Goal: Transaction & Acquisition: Purchase product/service

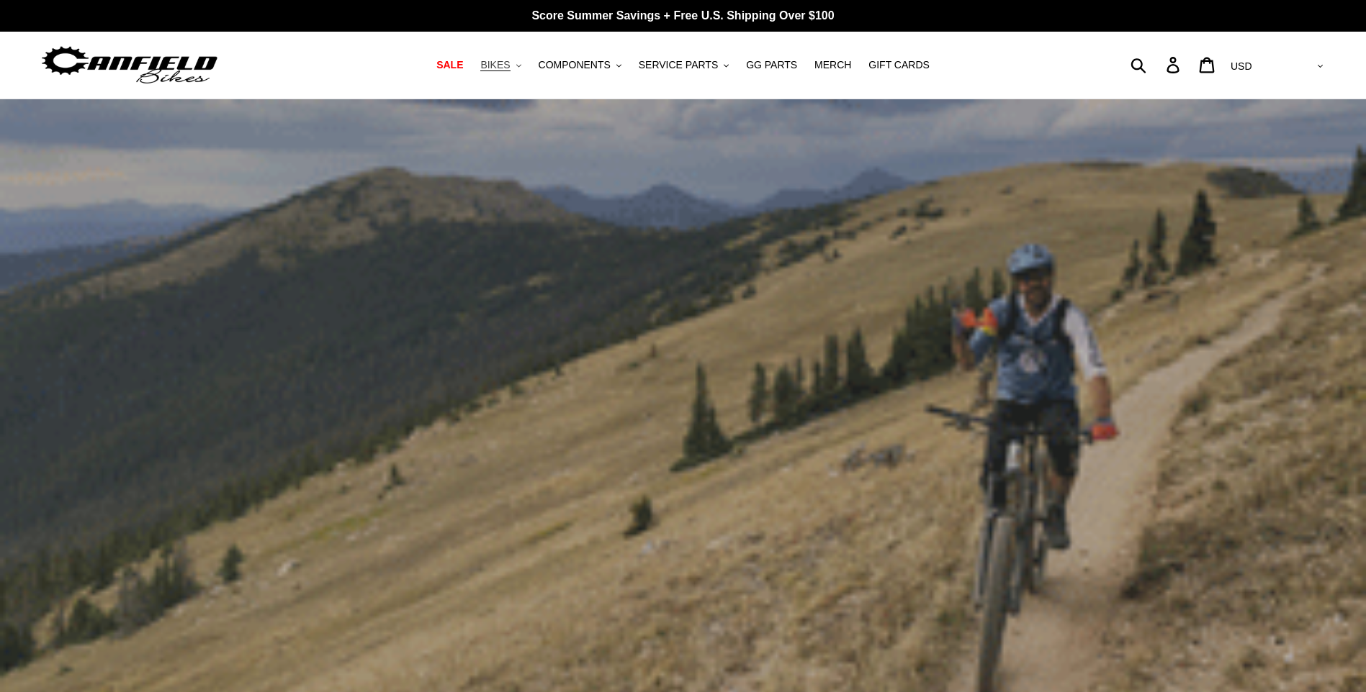
click at [510, 66] on span "BIKES" at bounding box center [495, 65] width 30 height 12
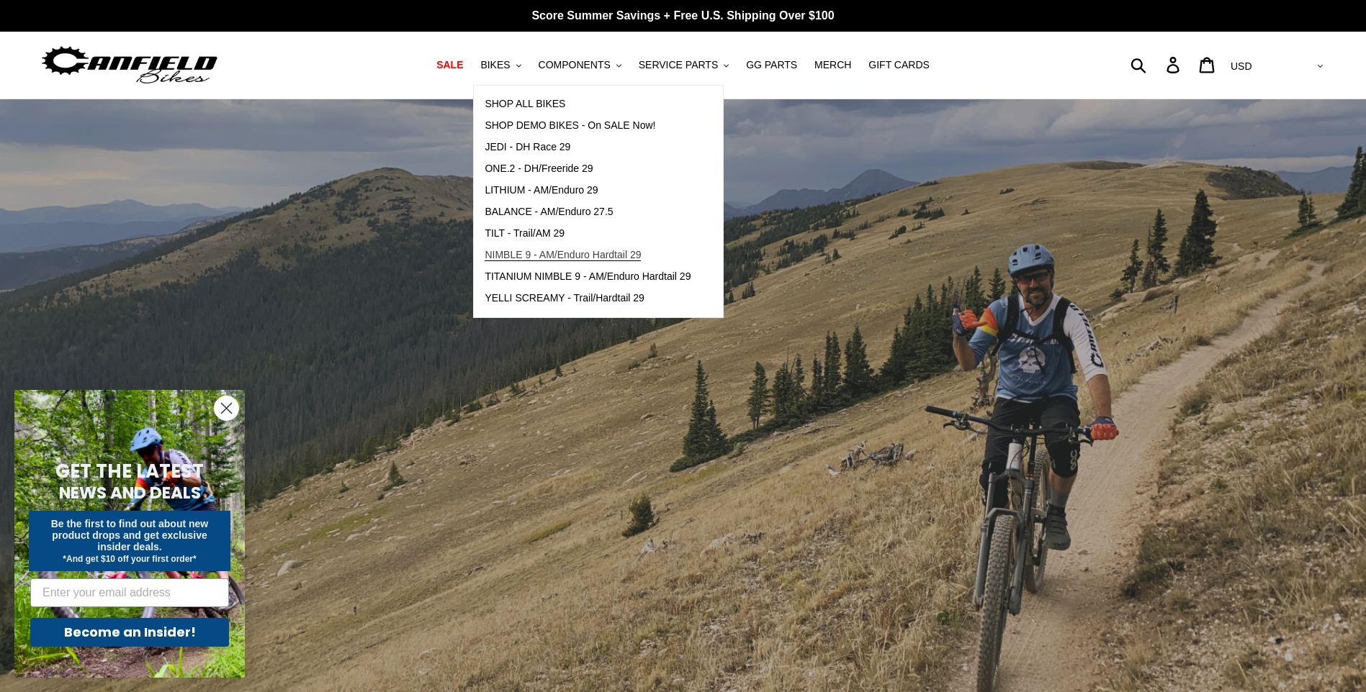
click at [528, 252] on span "NIMBLE 9 - AM/Enduro Hardtail 29" at bounding box center [562, 255] width 156 height 12
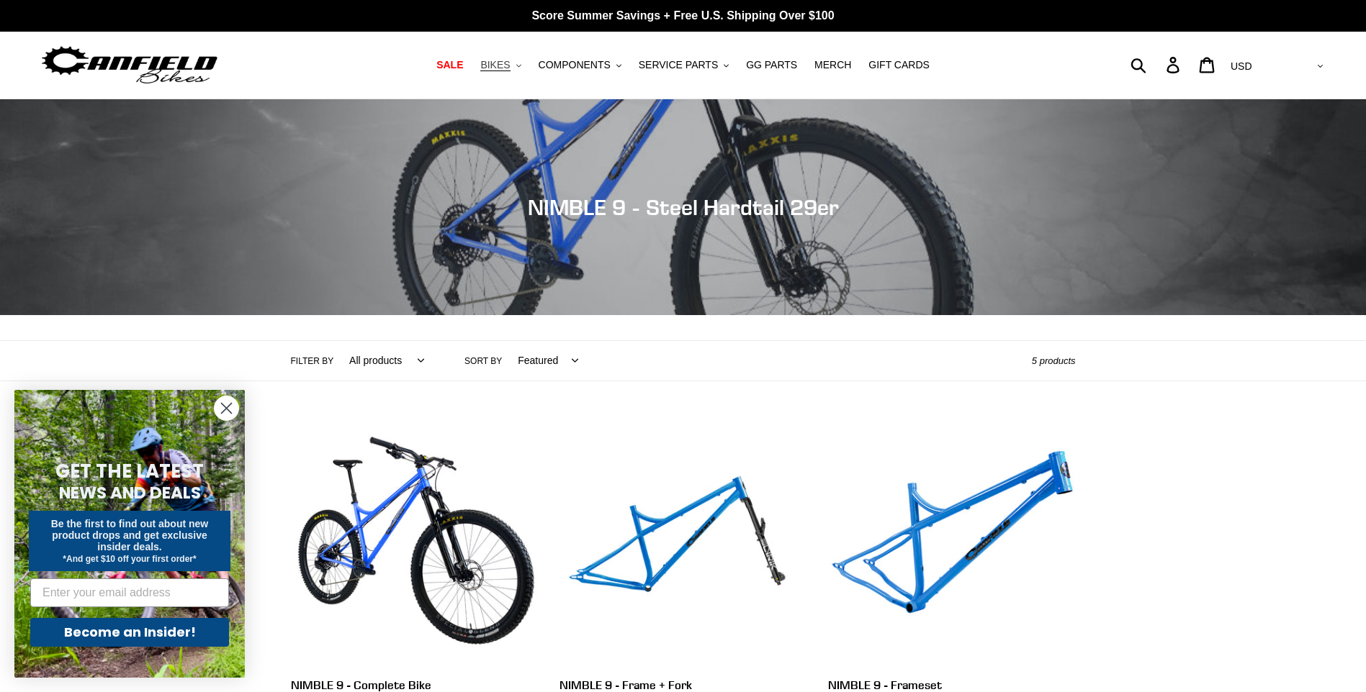
click at [510, 67] on span "BIKES" at bounding box center [495, 65] width 30 height 12
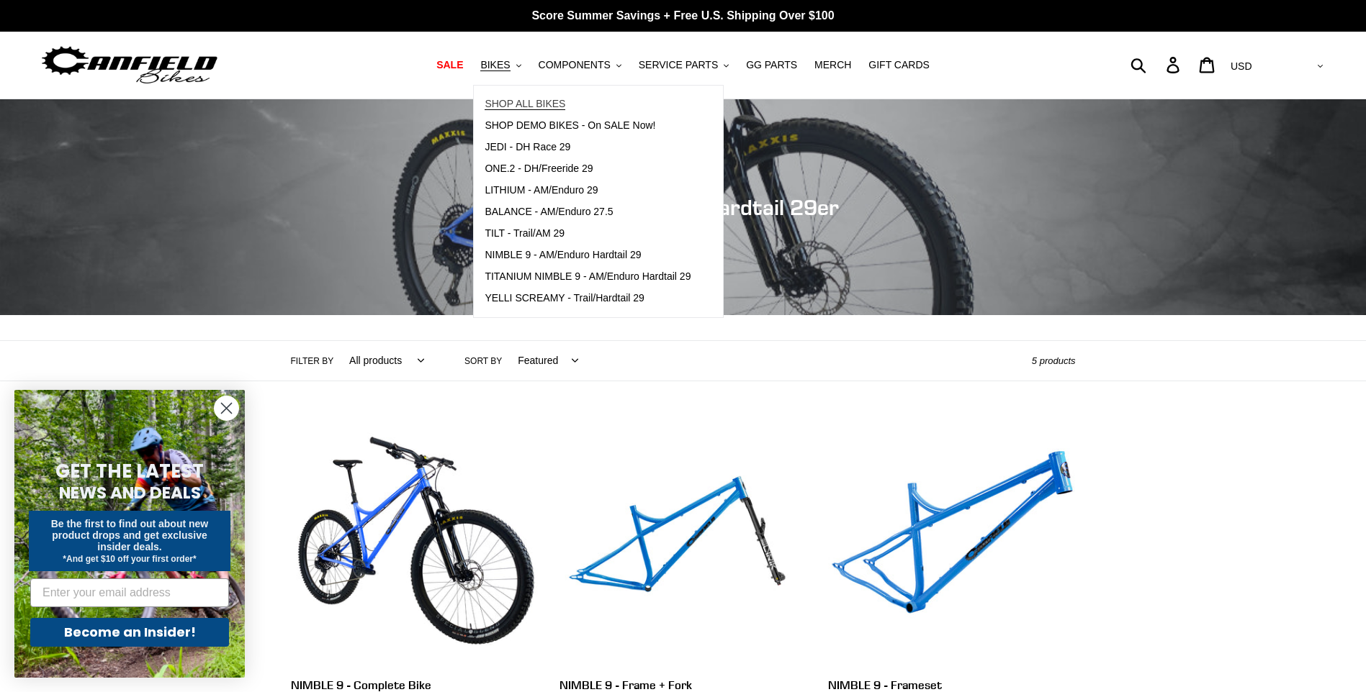
click at [533, 107] on span "SHOP ALL BIKES" at bounding box center [524, 104] width 81 height 12
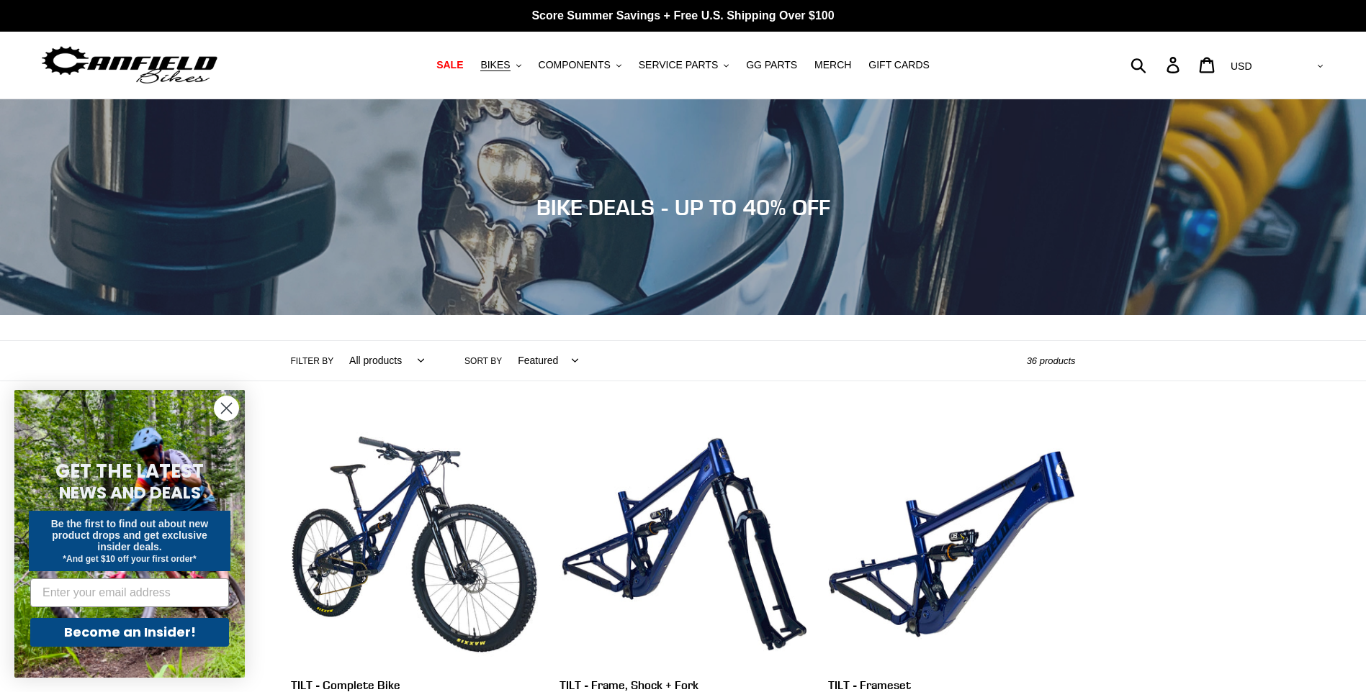
click at [227, 412] on circle "Close dialog" at bounding box center [227, 409] width 24 height 24
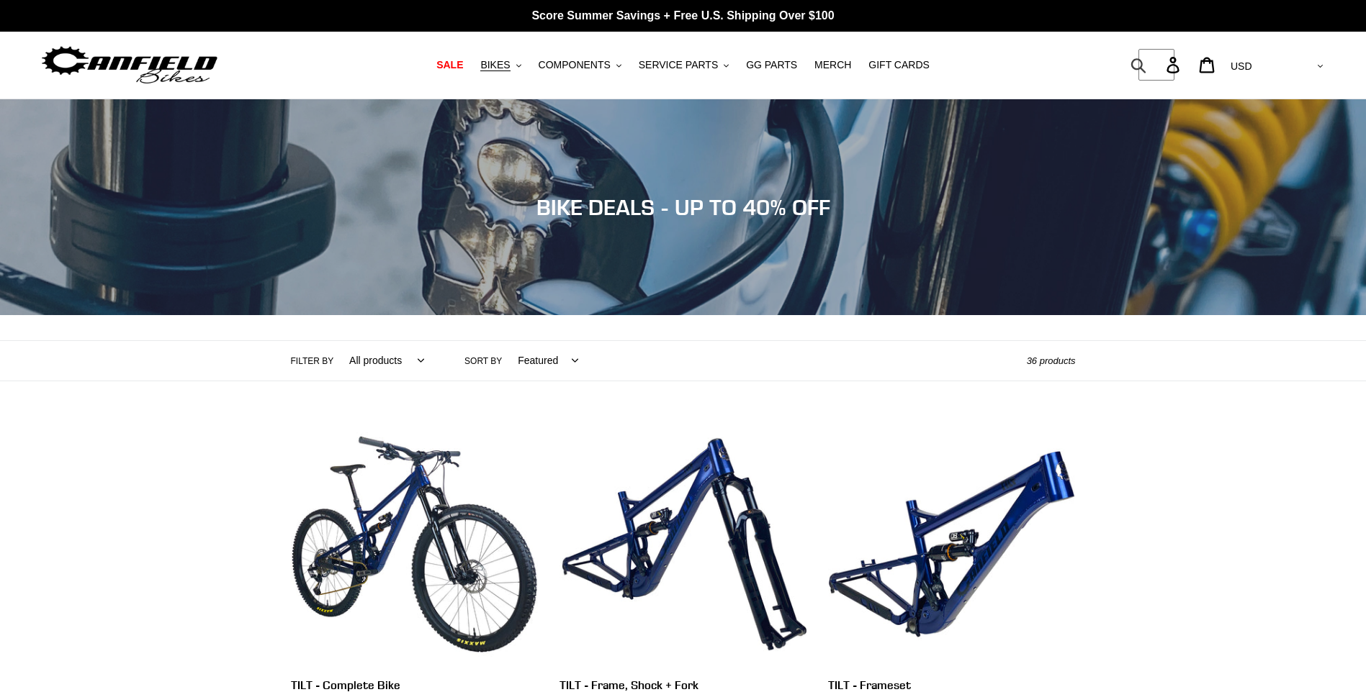
click at [1157, 64] on form "Submit" at bounding box center [1147, 65] width 19 height 32
click at [1149, 61] on input "Search" at bounding box center [1080, 65] width 153 height 32
type input "27.5 mtb"
click at [1121, 49] on button "Submit" at bounding box center [1138, 65] width 35 height 32
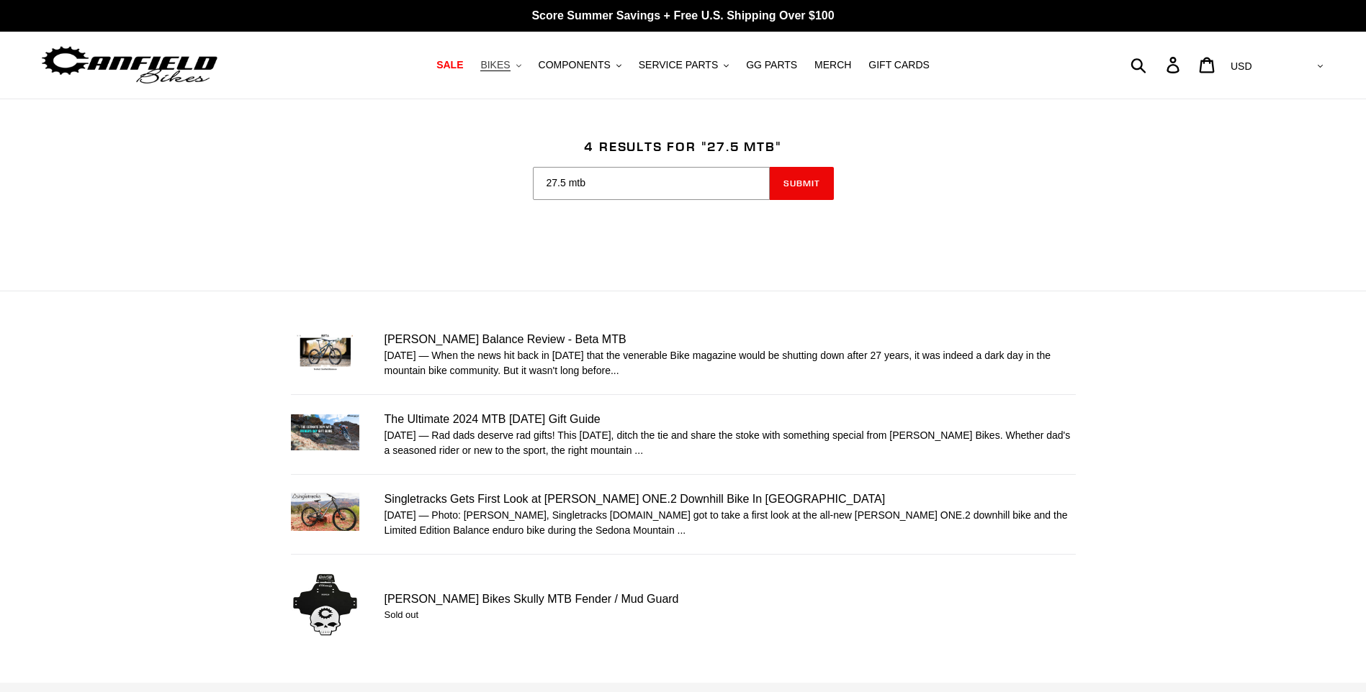
click at [528, 70] on button "BIKES .cls-1{fill:#231f20}" at bounding box center [500, 64] width 55 height 19
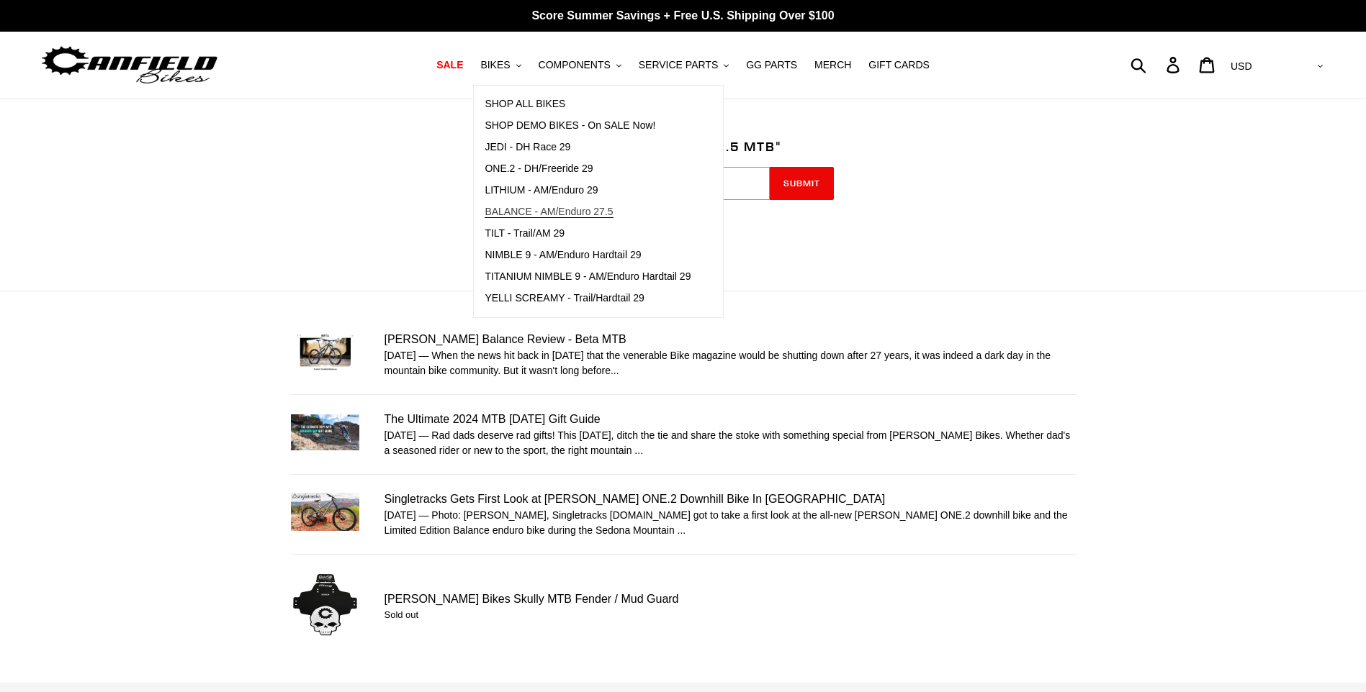
click at [552, 207] on span "BALANCE - AM/Enduro 27.5" at bounding box center [548, 212] width 128 height 12
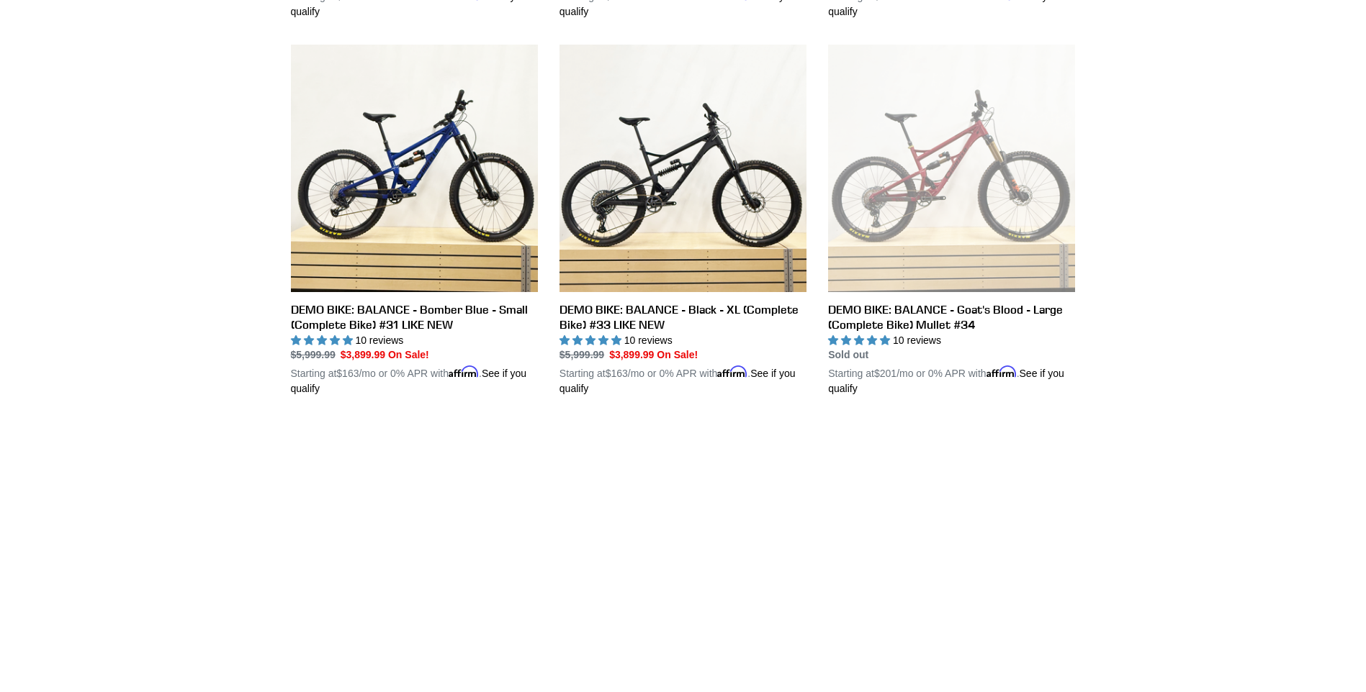
scroll to position [749, 0]
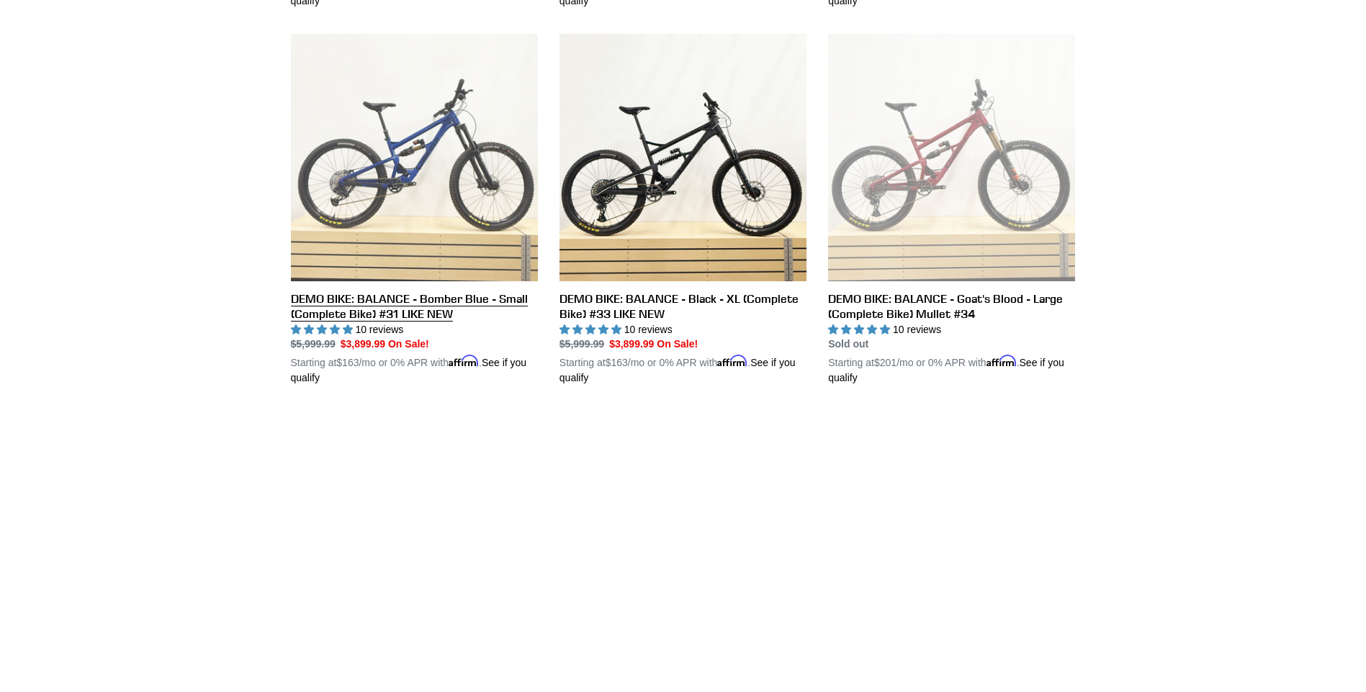
click at [459, 145] on link "DEMO BIKE: BALANCE - Bomber Blue - Small (Complete Bike) #31 LIKE NEW" at bounding box center [414, 210] width 247 height 352
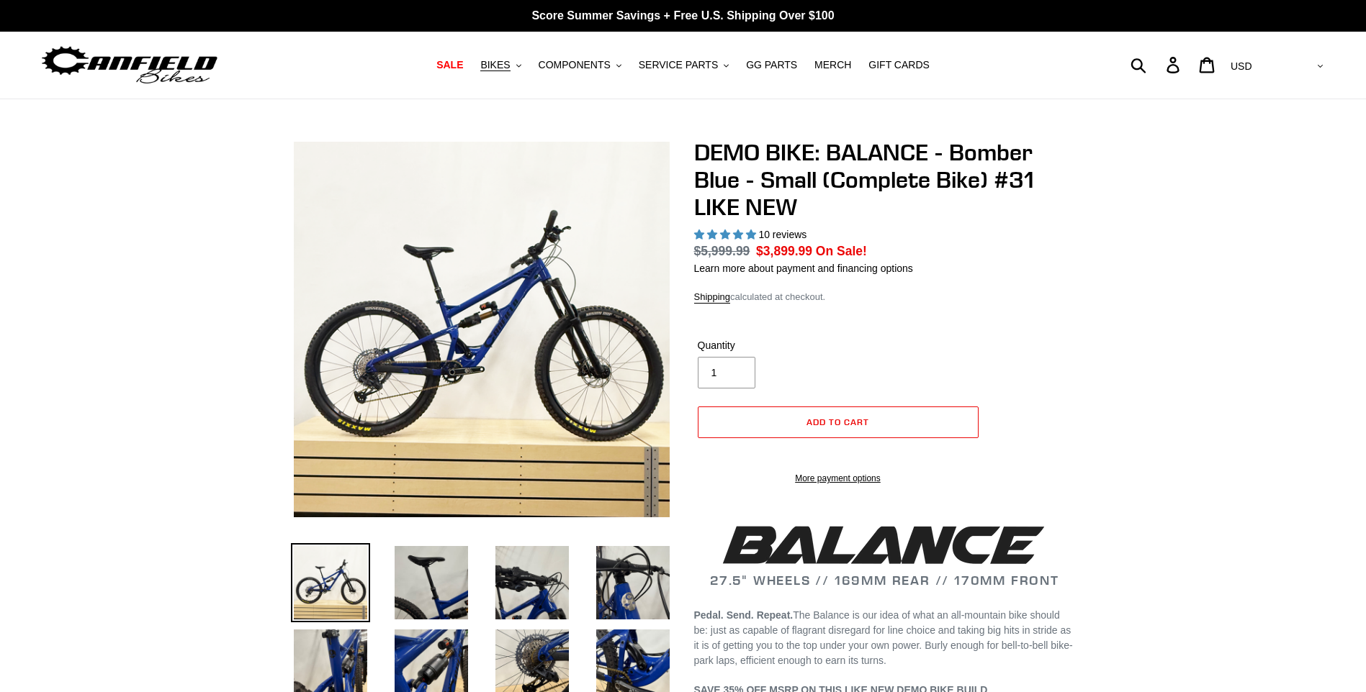
select select "highest-rating"
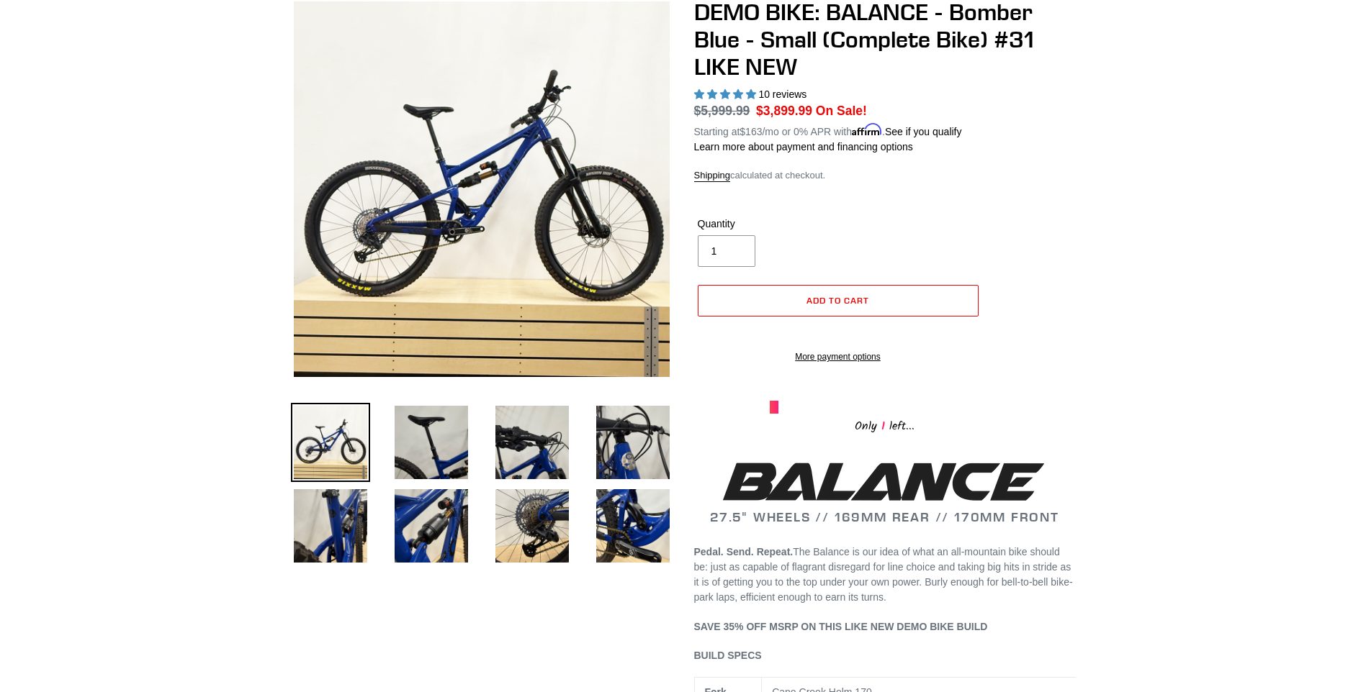
scroll to position [144, 0]
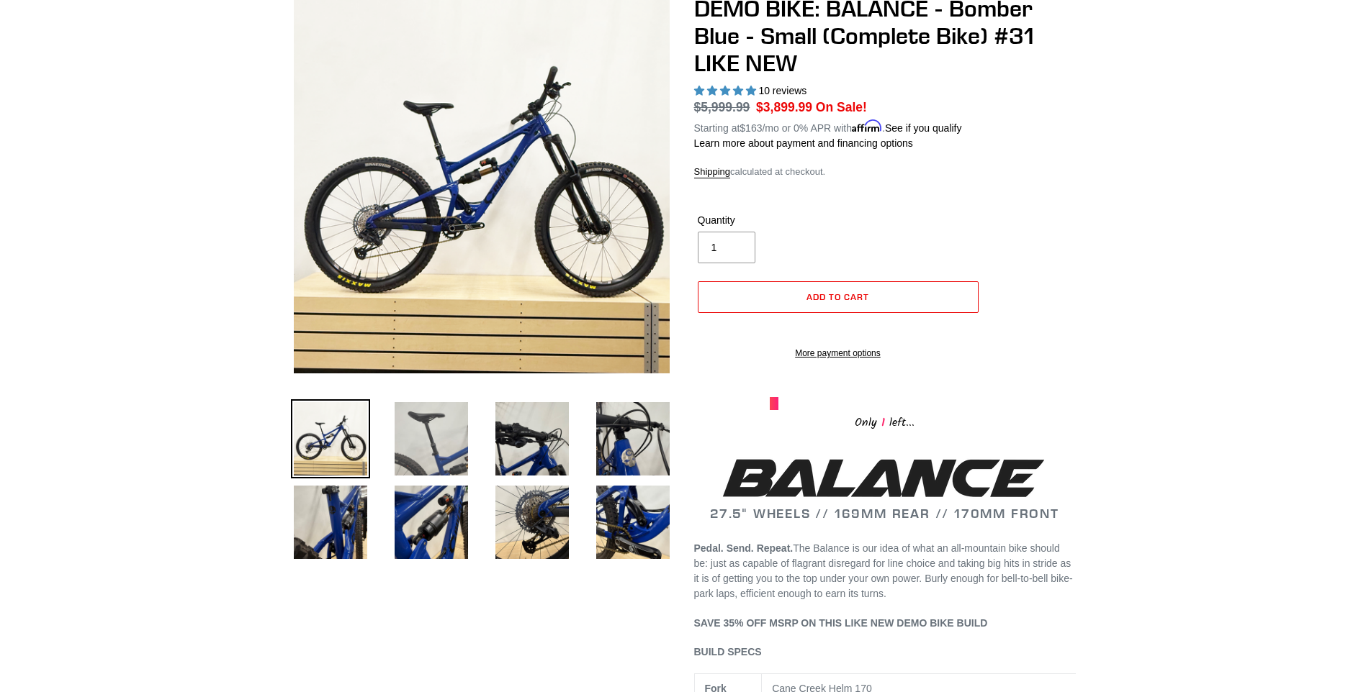
click at [421, 451] on img at bounding box center [431, 439] width 79 height 79
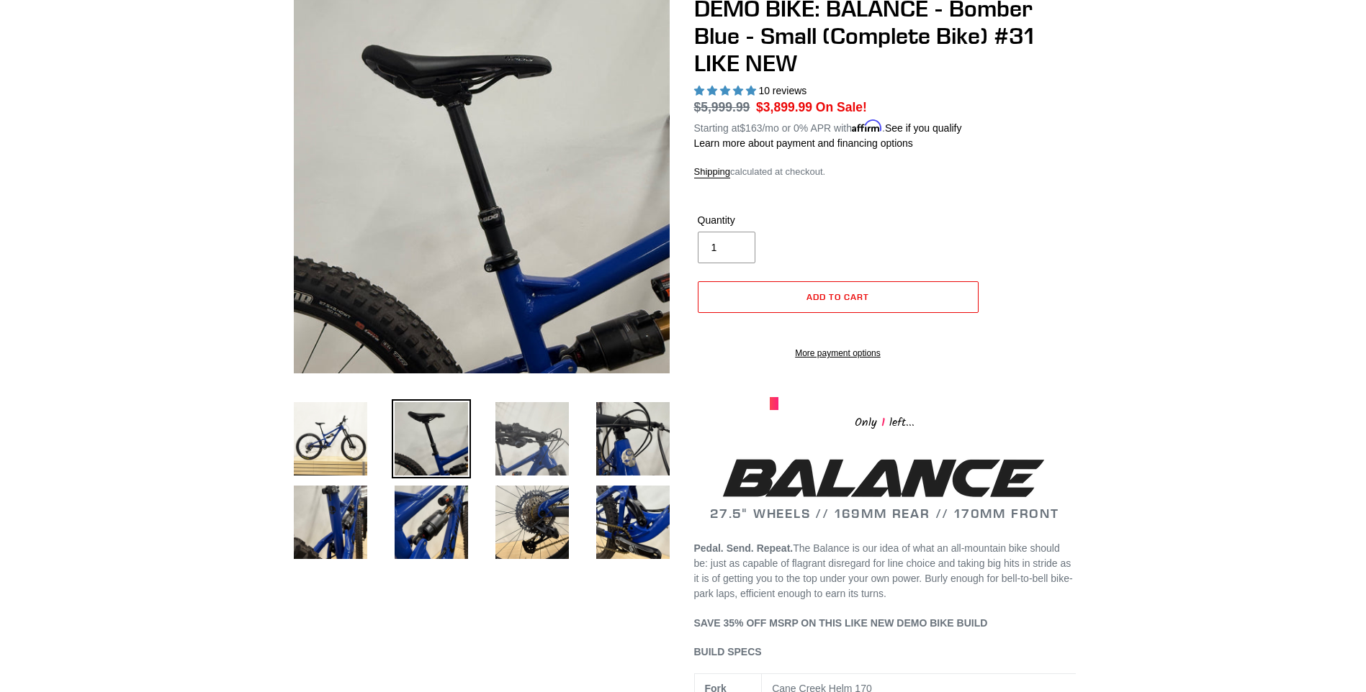
click at [513, 459] on img at bounding box center [531, 439] width 79 height 79
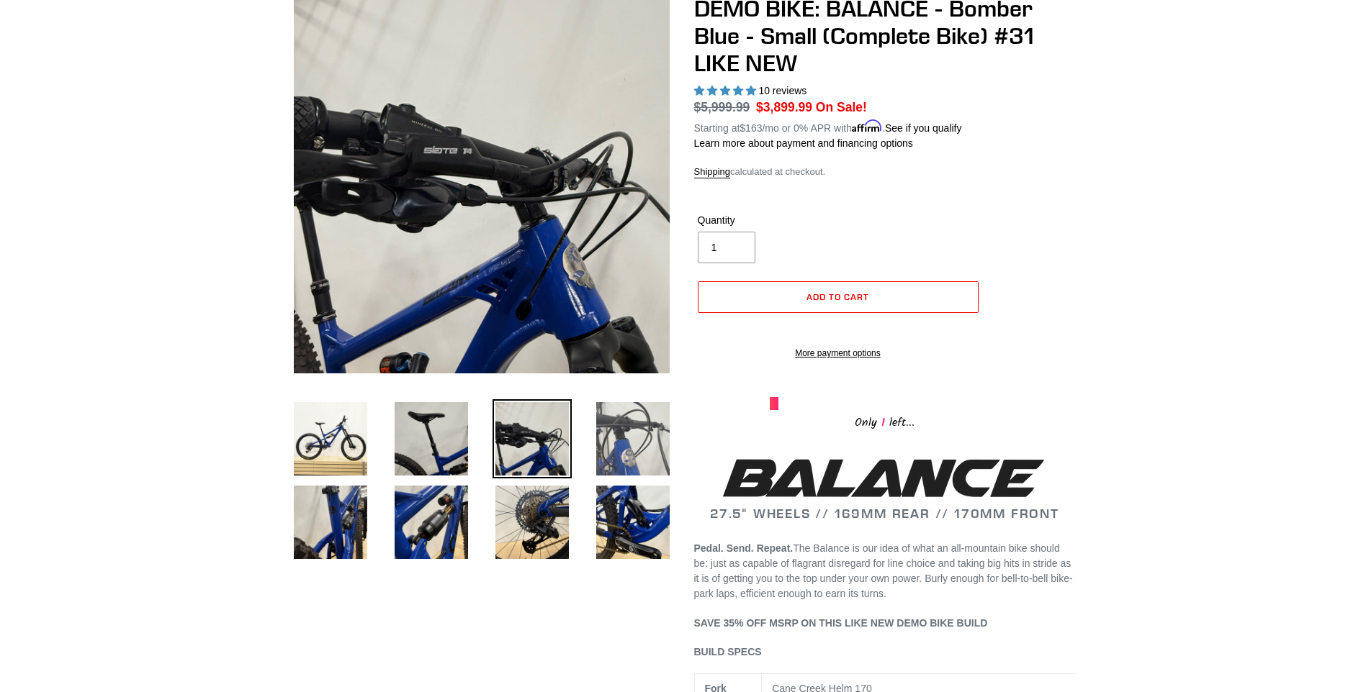
click at [620, 452] on img at bounding box center [632, 439] width 79 height 79
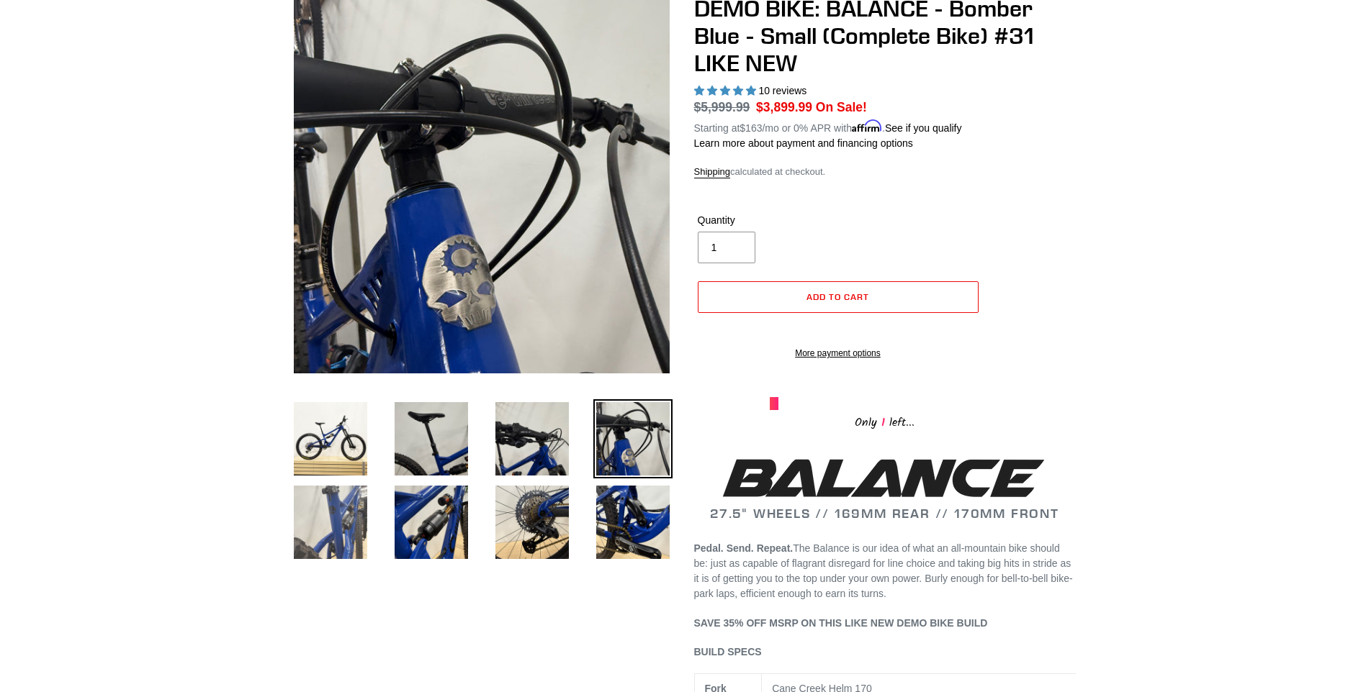
click at [315, 518] on img at bounding box center [330, 522] width 79 height 79
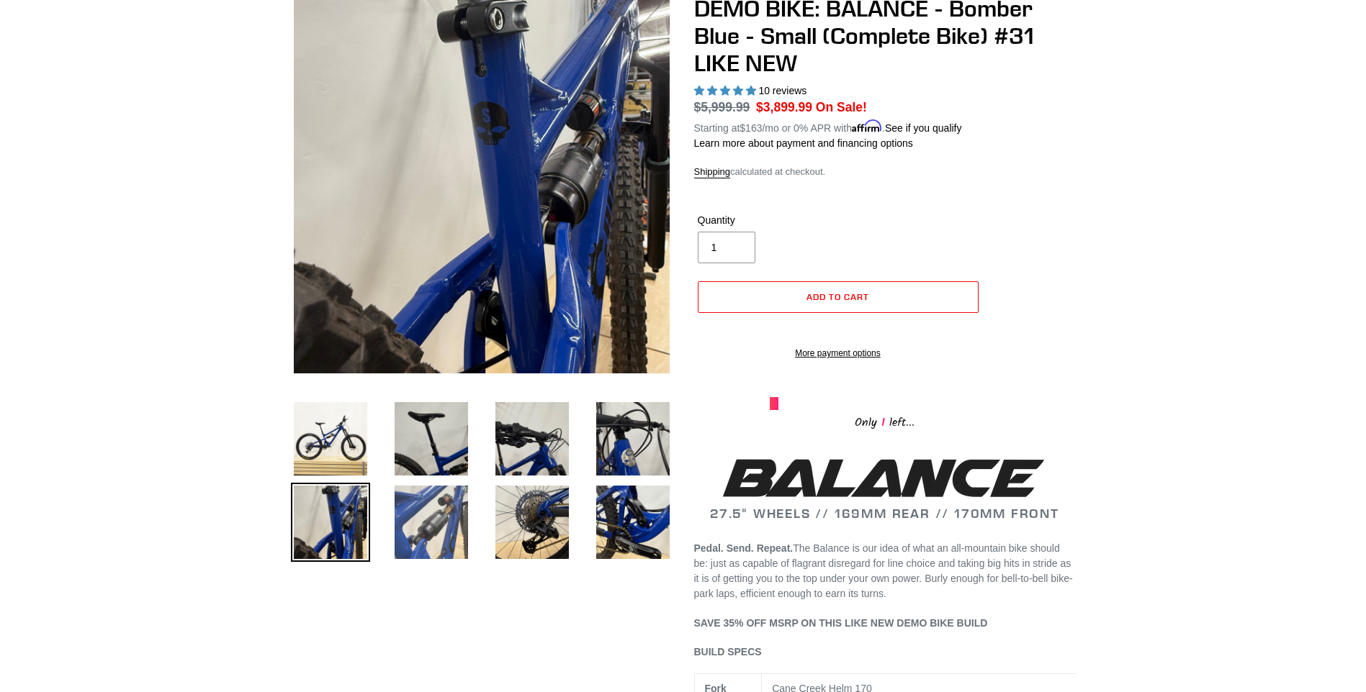
click at [417, 525] on img at bounding box center [431, 522] width 79 height 79
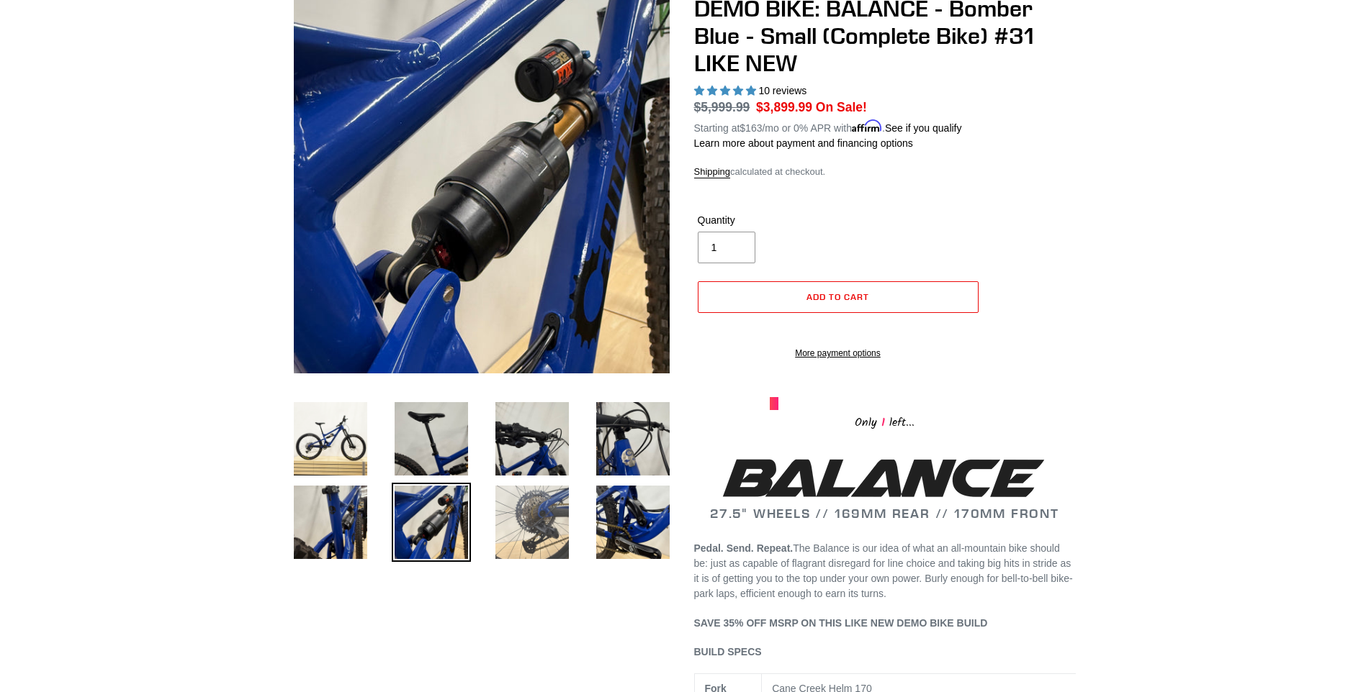
click at [538, 513] on img at bounding box center [531, 522] width 79 height 79
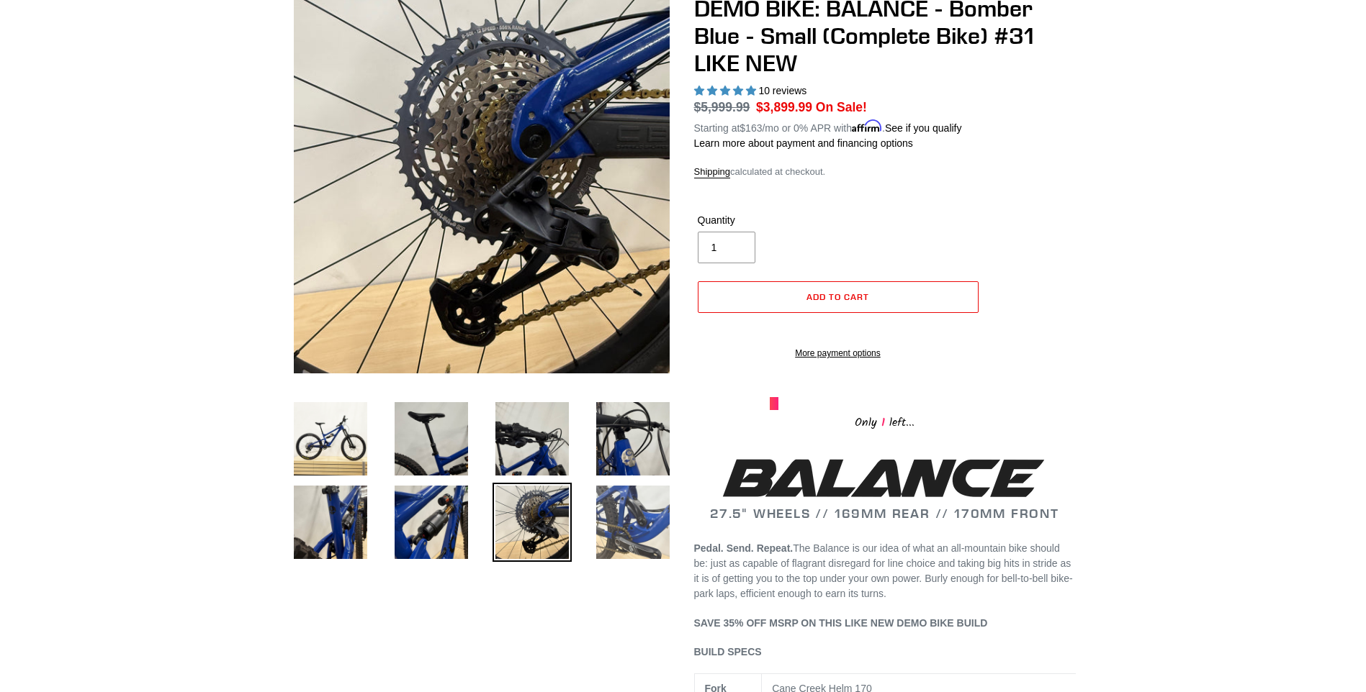
click at [620, 523] on img at bounding box center [632, 522] width 79 height 79
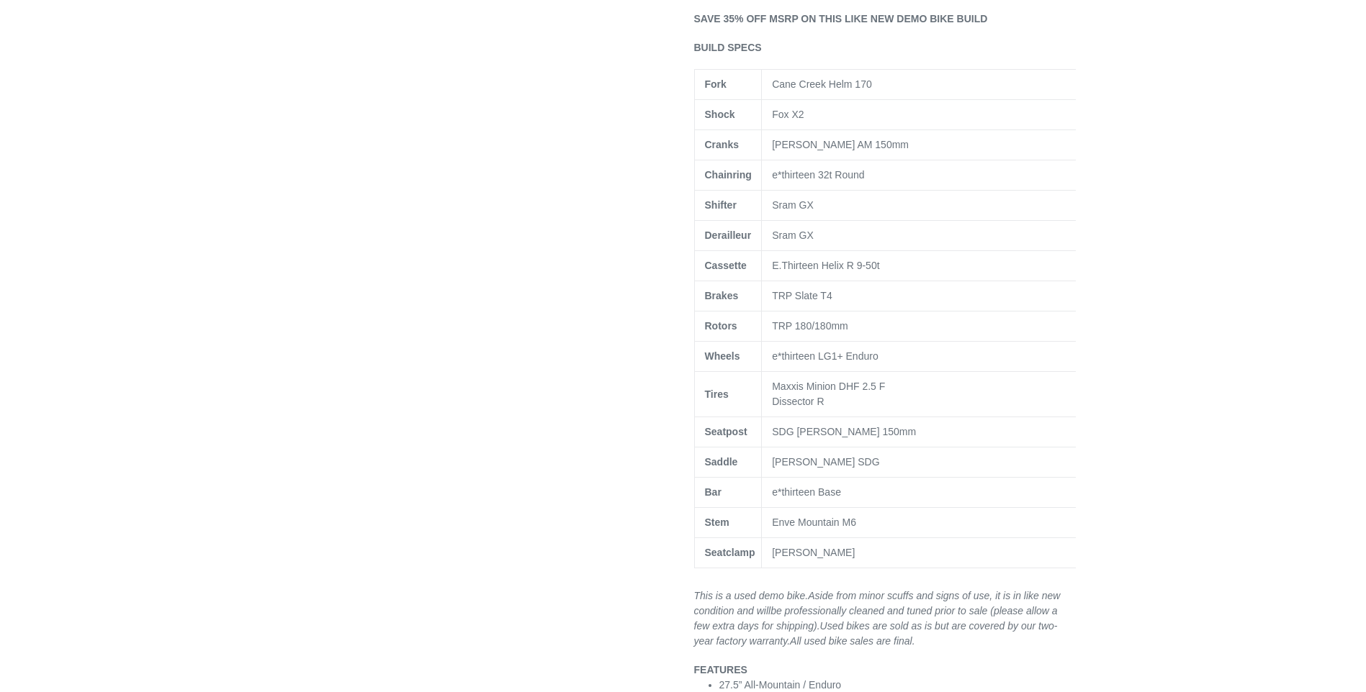
scroll to position [777, 0]
